Goal: Task Accomplishment & Management: Use online tool/utility

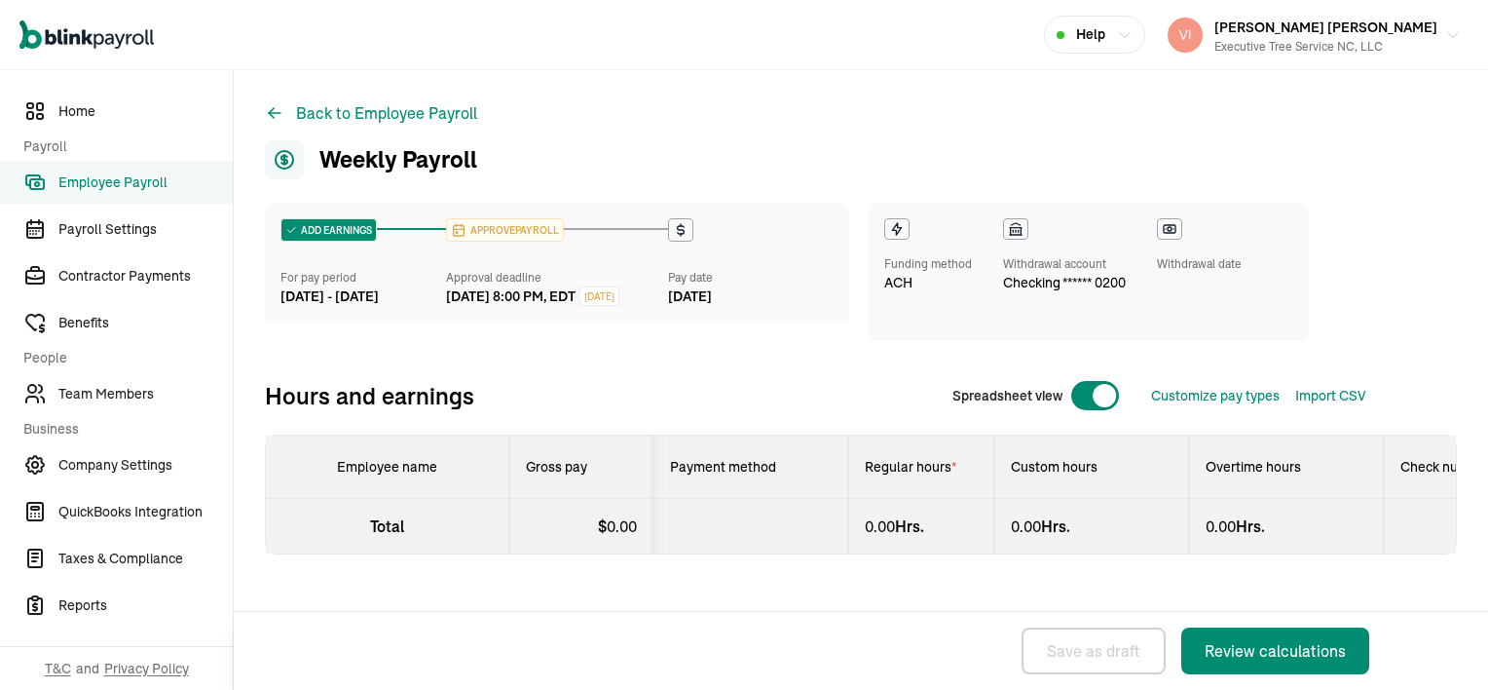
select select "manual"
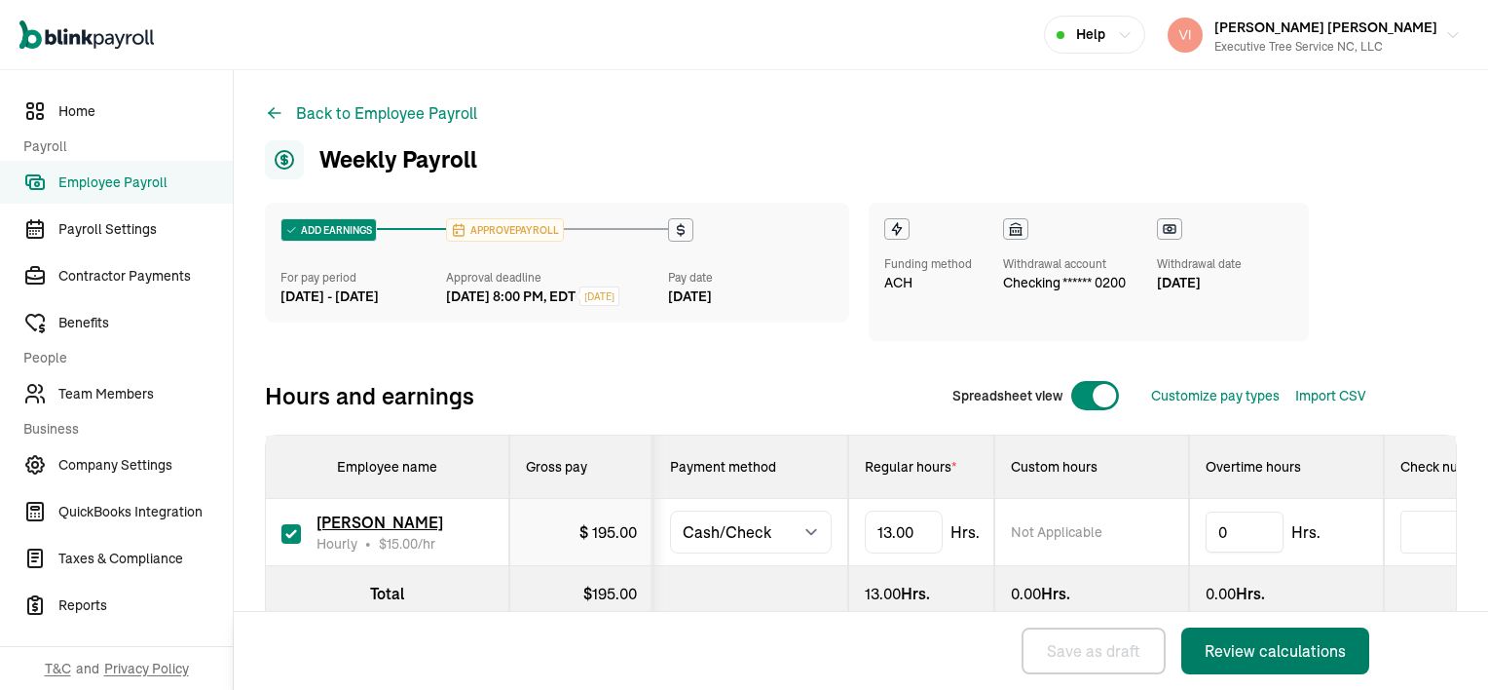
click at [1111, 661] on div "Review calculations" at bounding box center [1275, 650] width 141 height 23
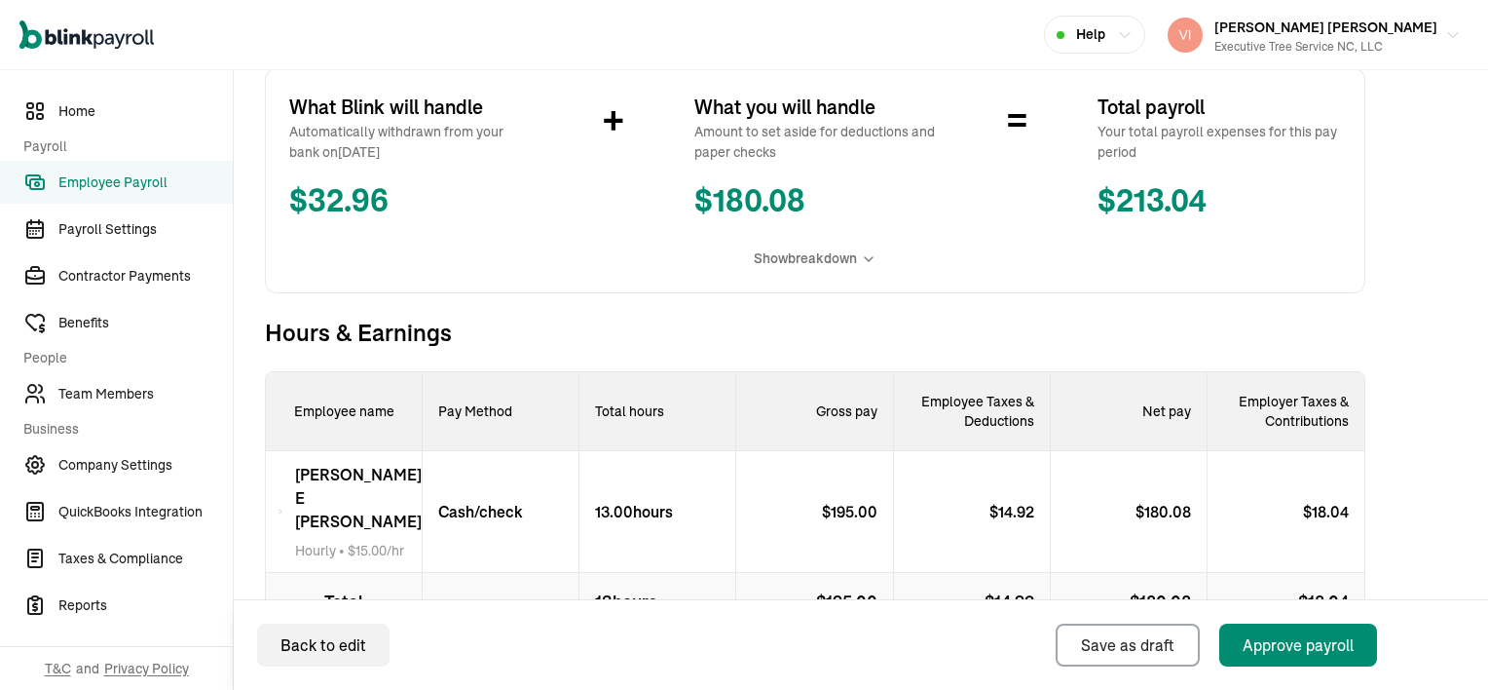
scroll to position [351, 0]
click at [1111, 647] on div "Approve payroll" at bounding box center [1298, 644] width 111 height 23
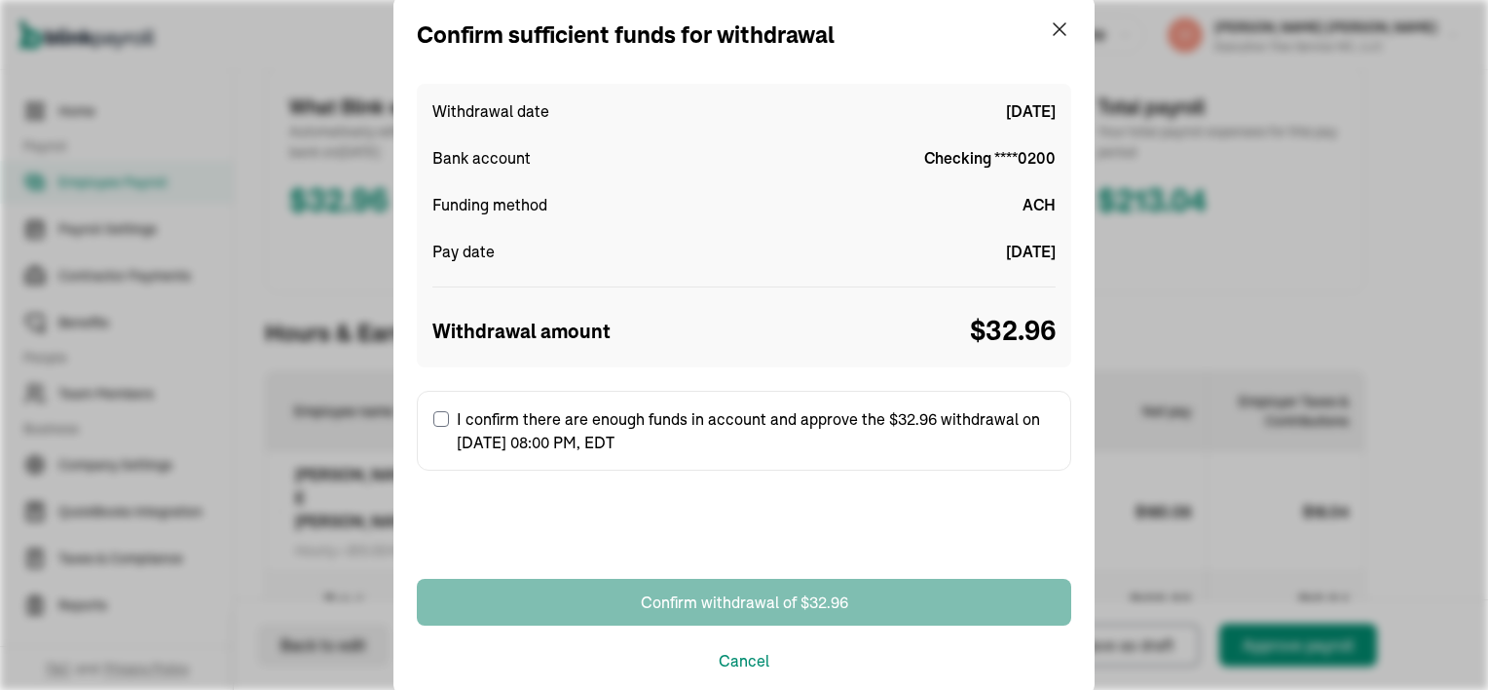
click at [440, 421] on input "I confirm there are enough funds in account and approve the $32.96 withdrawal o…" at bounding box center [441, 419] width 16 height 16
checkbox input "true"
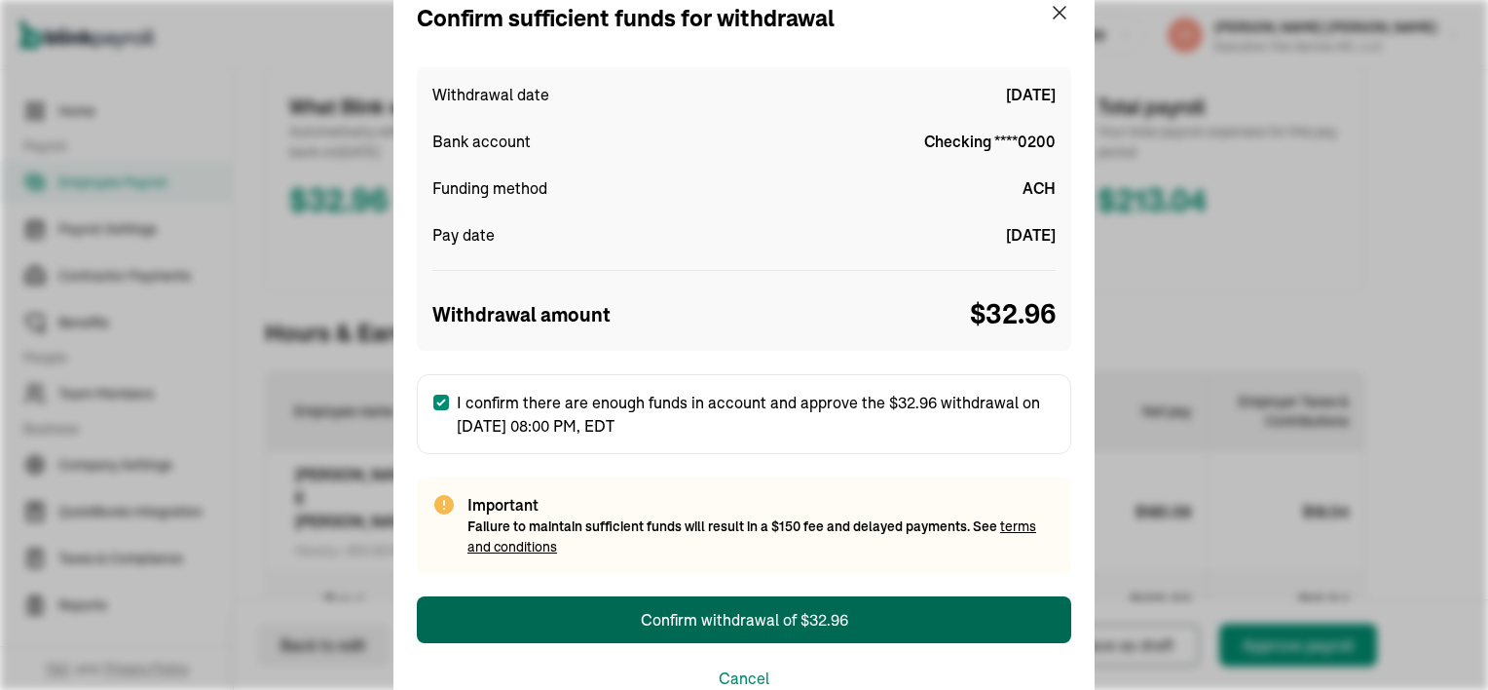
click at [799, 621] on div "Confirm withdrawal of $32.96" at bounding box center [744, 619] width 207 height 23
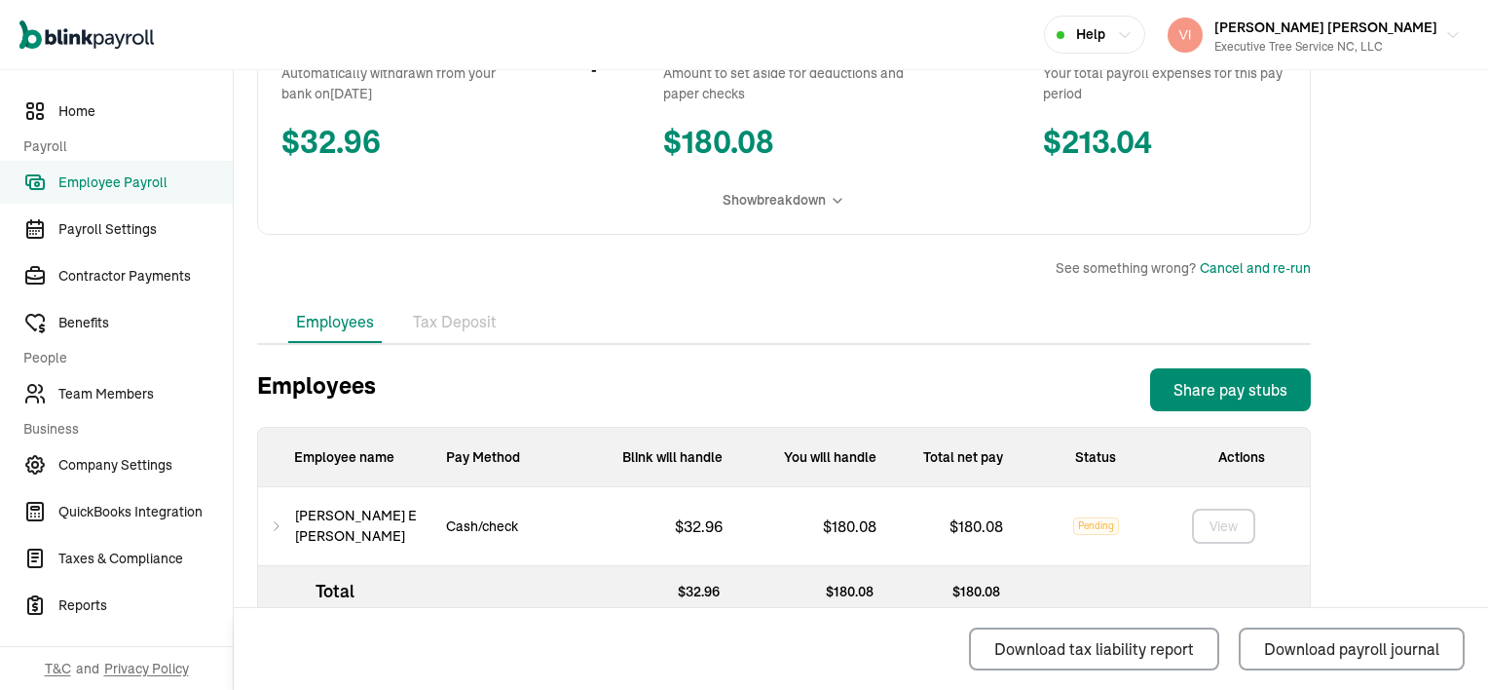
scroll to position [448, 0]
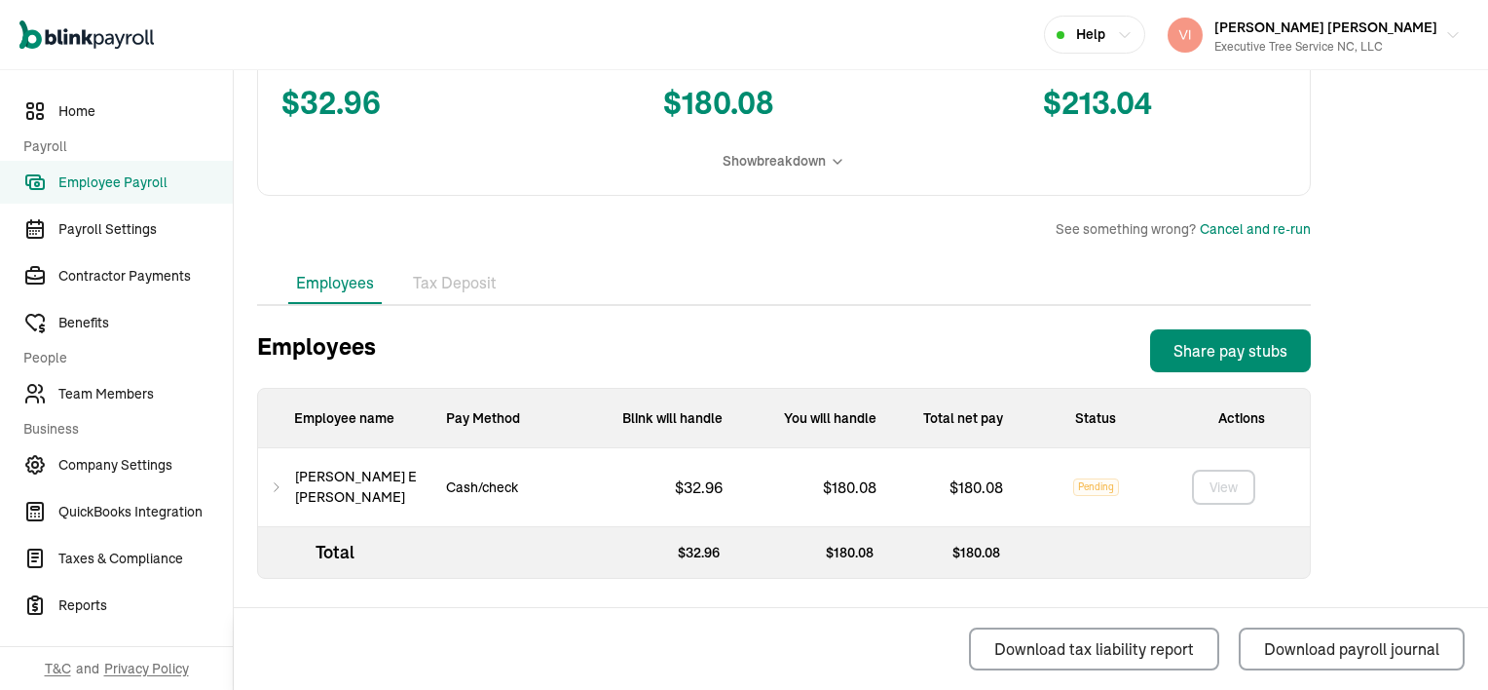
click at [280, 486] on icon at bounding box center [277, 486] width 14 height 23
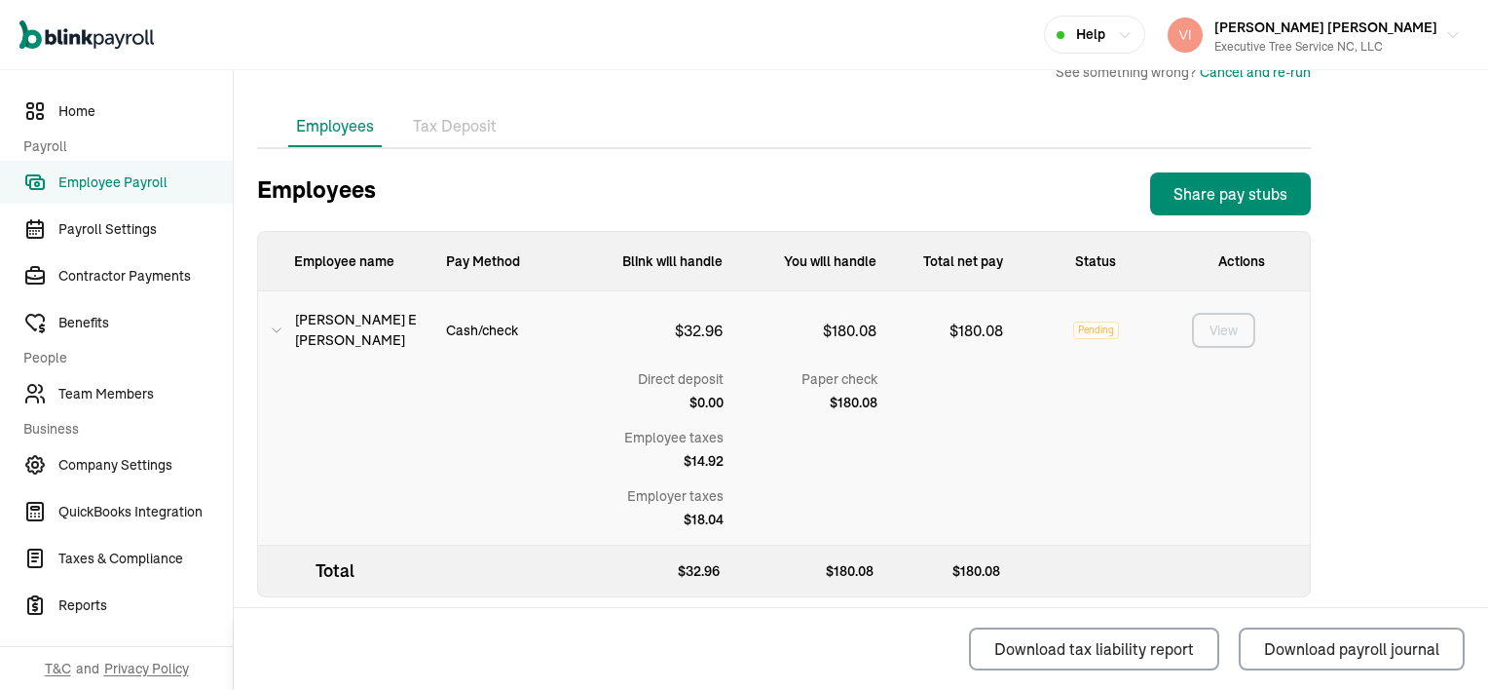
scroll to position [638, 0]
